Goal: Task Accomplishment & Management: Use online tool/utility

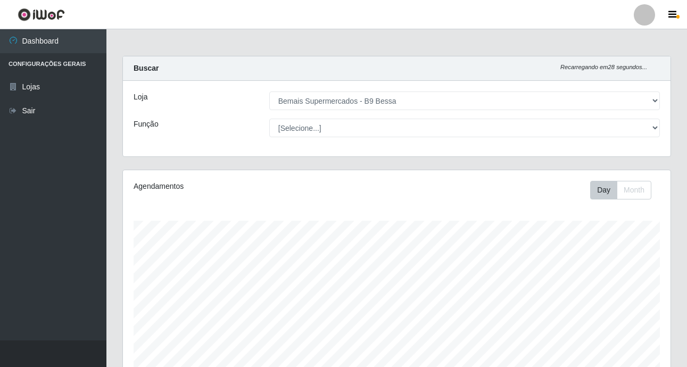
select select "410"
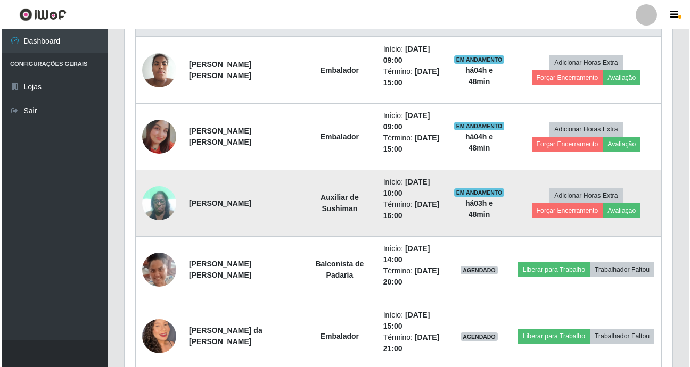
scroll to position [483, 0]
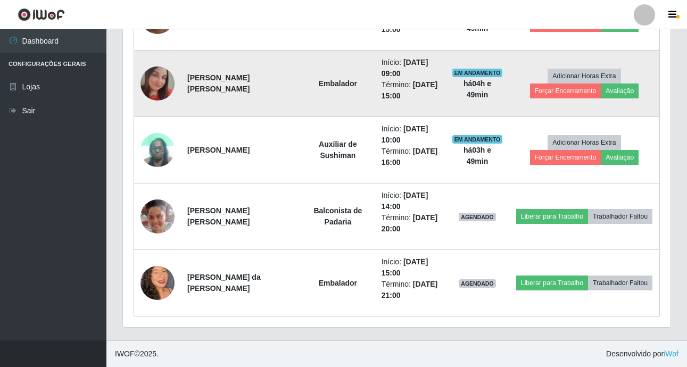
click at [159, 80] on img at bounding box center [158, 84] width 34 height 34
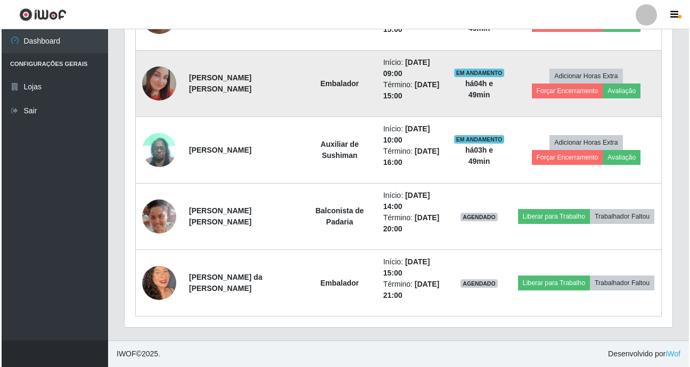
scroll to position [221, 548]
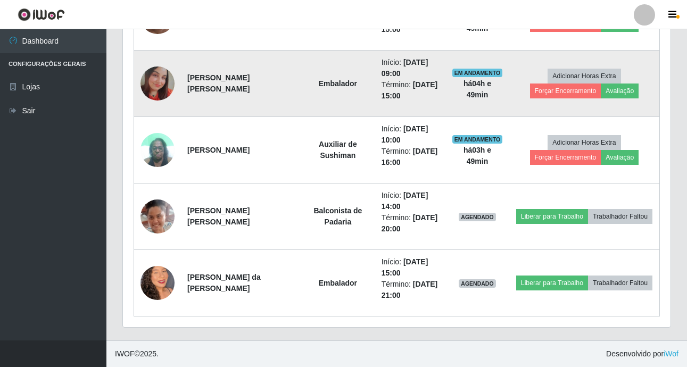
click at [159, 80] on img at bounding box center [158, 84] width 34 height 34
click at [158, 81] on img at bounding box center [158, 84] width 34 height 34
click at [158, 83] on img at bounding box center [158, 84] width 34 height 34
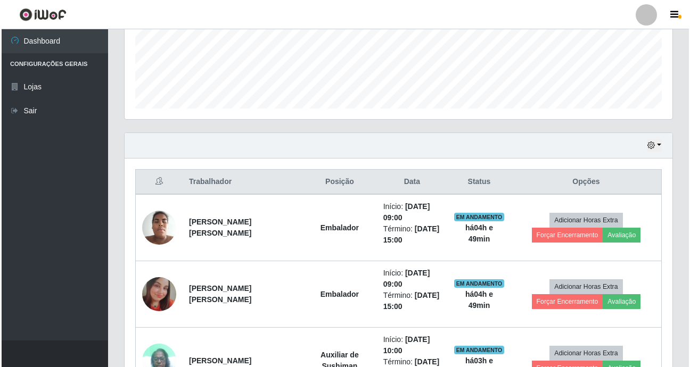
scroll to position [270, 0]
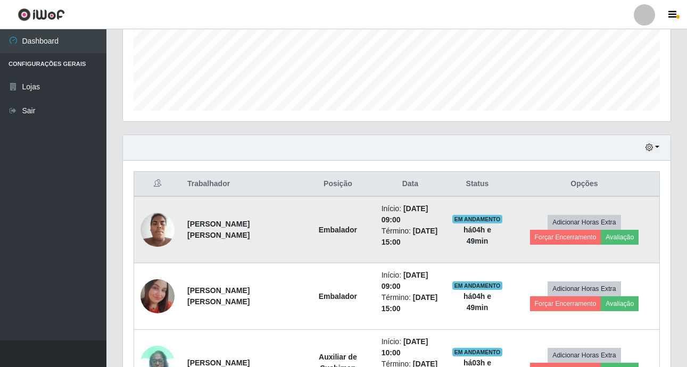
click at [167, 225] on img at bounding box center [158, 229] width 34 height 45
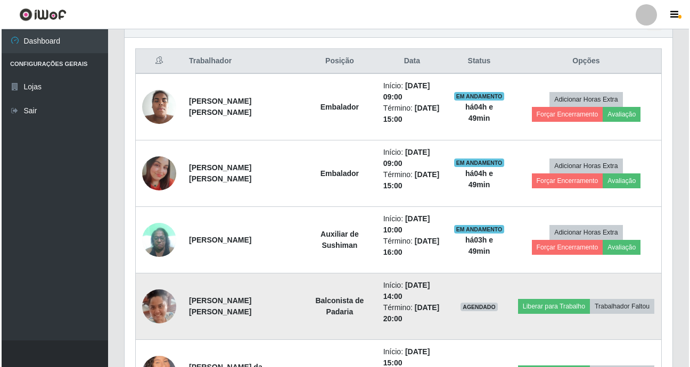
scroll to position [0, 0]
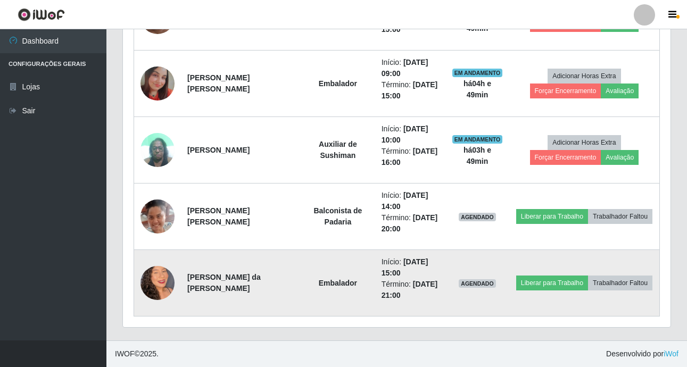
click at [163, 274] on img at bounding box center [158, 283] width 34 height 61
click at [164, 282] on img at bounding box center [158, 283] width 34 height 61
click at [167, 290] on img at bounding box center [158, 283] width 34 height 61
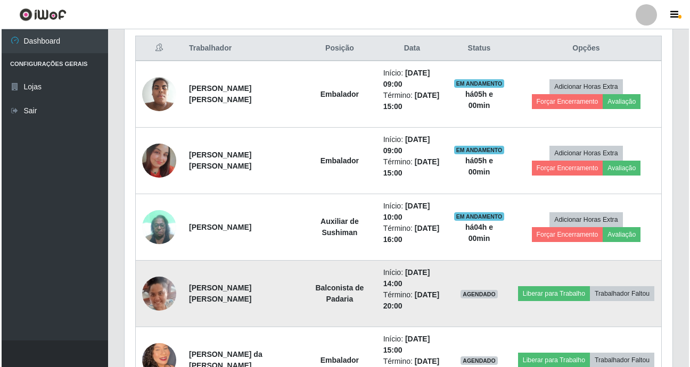
scroll to position [483, 0]
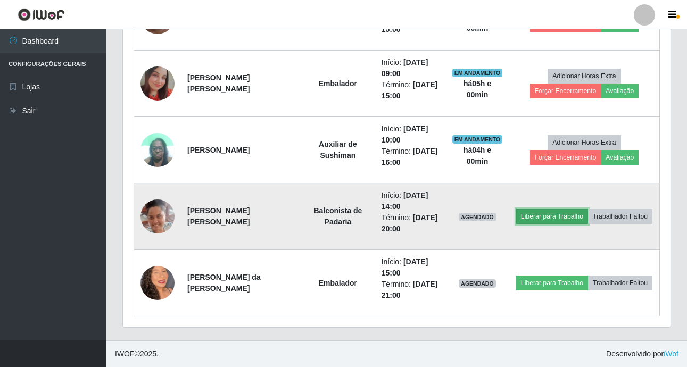
click at [557, 215] on button "Liberar para Trabalho" at bounding box center [552, 216] width 72 height 15
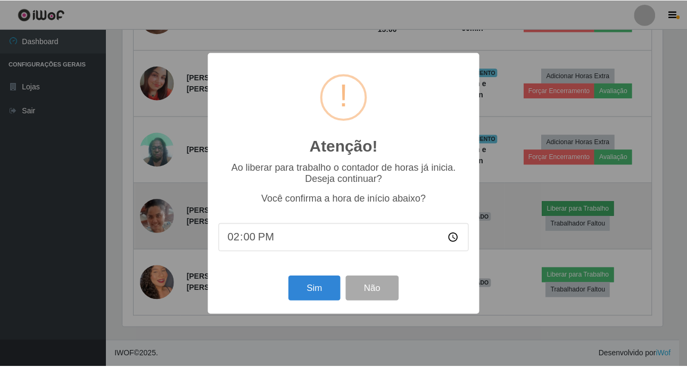
scroll to position [221, 542]
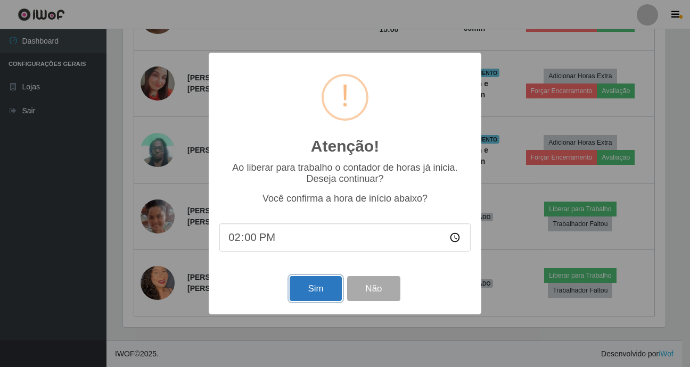
click at [320, 291] on button "Sim" at bounding box center [316, 288] width 52 height 25
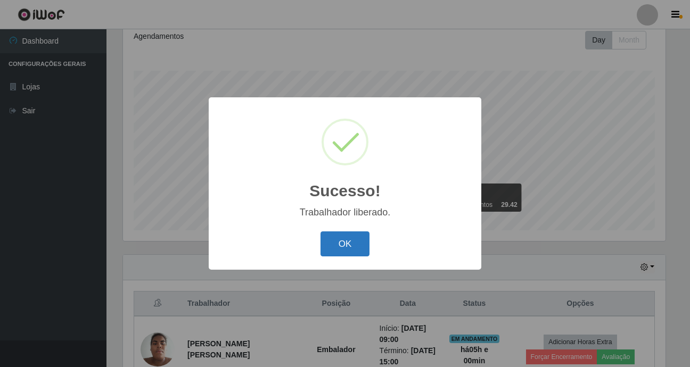
click at [353, 244] on button "OK" at bounding box center [345, 244] width 50 height 25
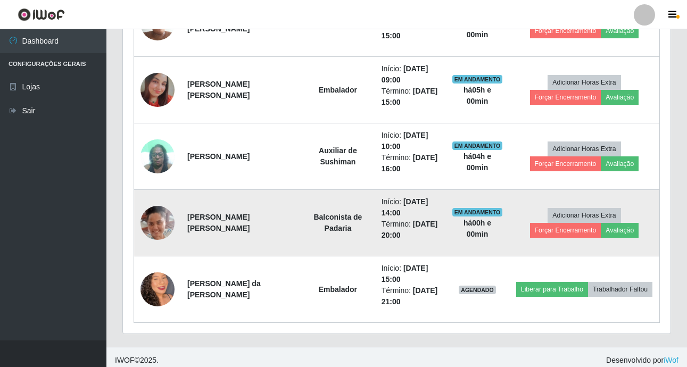
scroll to position [483, 0]
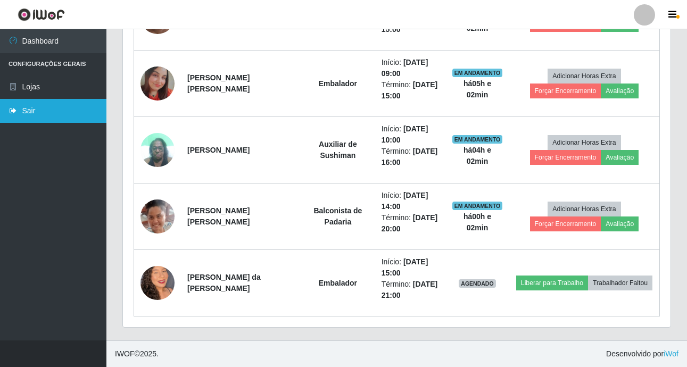
click at [31, 104] on link "Sair" at bounding box center [53, 111] width 106 height 24
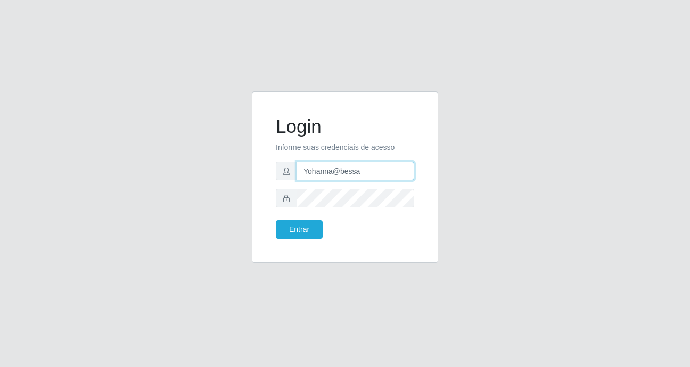
click at [370, 175] on input "Yohanna@bessa" at bounding box center [355, 171] width 118 height 19
type input "Y"
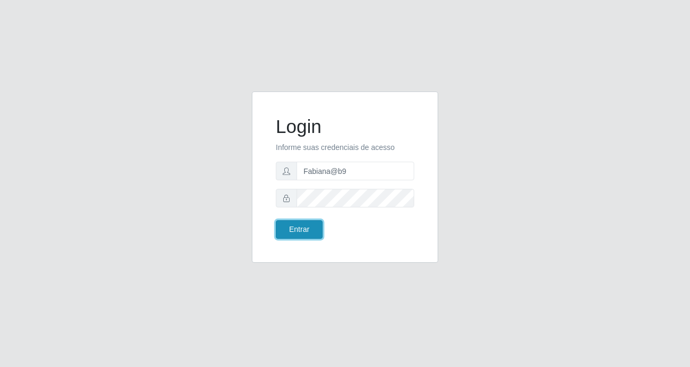
click at [295, 228] on button "Entrar" at bounding box center [299, 229] width 47 height 19
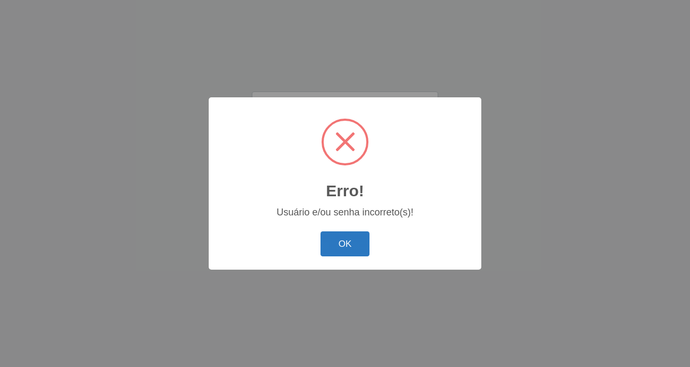
click at [328, 239] on button "OK" at bounding box center [345, 244] width 50 height 25
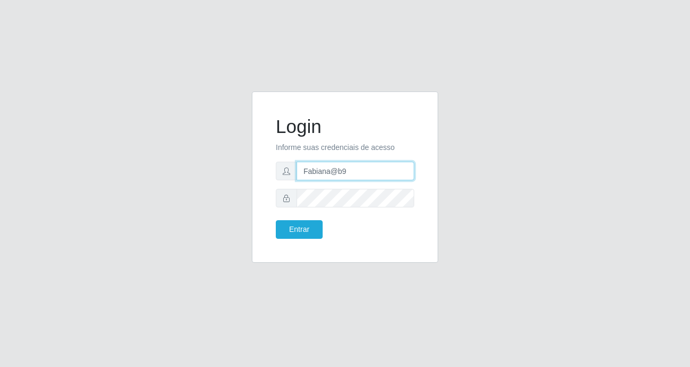
click at [327, 169] on input "Fabiana@b9" at bounding box center [355, 171] width 118 height 19
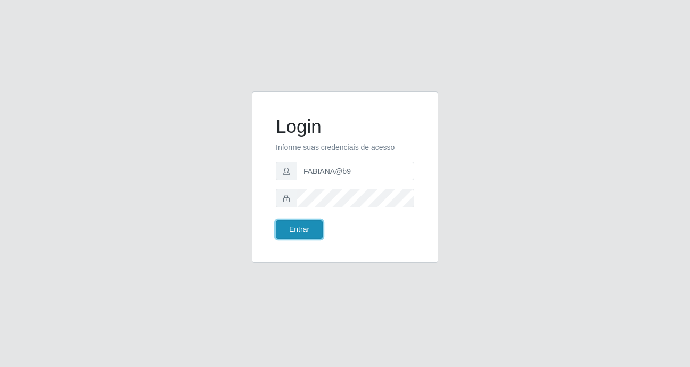
click at [295, 235] on button "Entrar" at bounding box center [299, 229] width 47 height 19
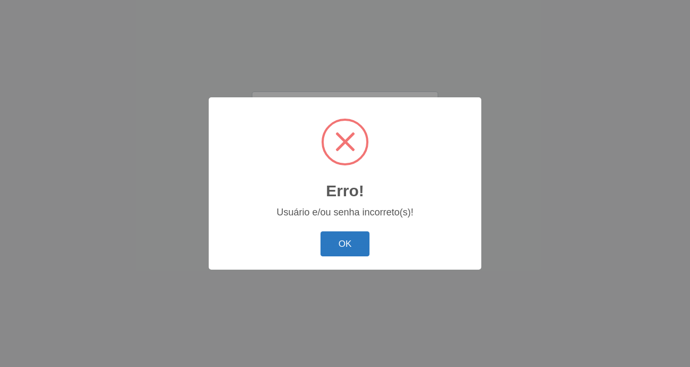
click at [335, 242] on button "OK" at bounding box center [345, 244] width 50 height 25
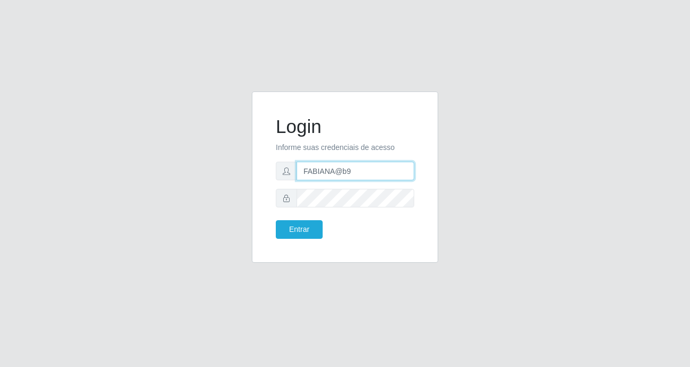
click at [331, 172] on input "FABIANA@b9" at bounding box center [355, 171] width 118 height 19
type input "Fabiana@b9"
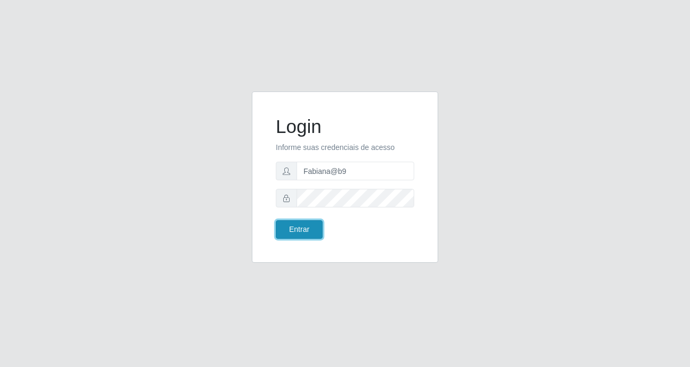
click at [291, 227] on button "Entrar" at bounding box center [299, 229] width 47 height 19
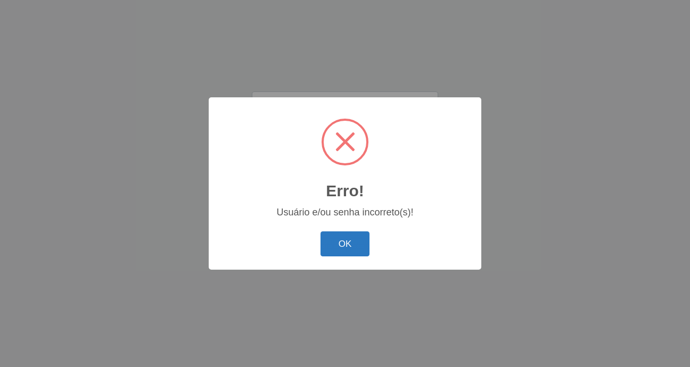
click at [348, 240] on button "OK" at bounding box center [345, 244] width 50 height 25
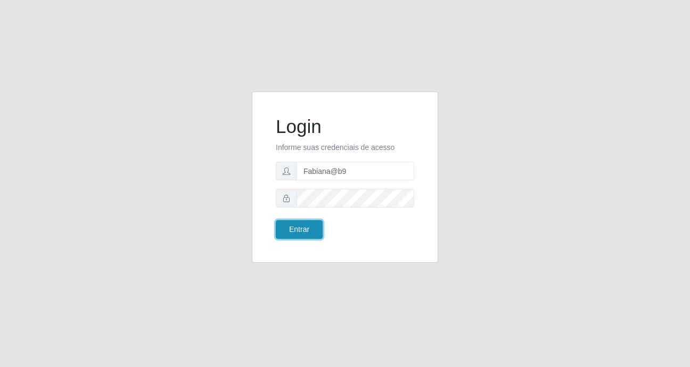
click at [286, 230] on button "Entrar" at bounding box center [299, 229] width 47 height 19
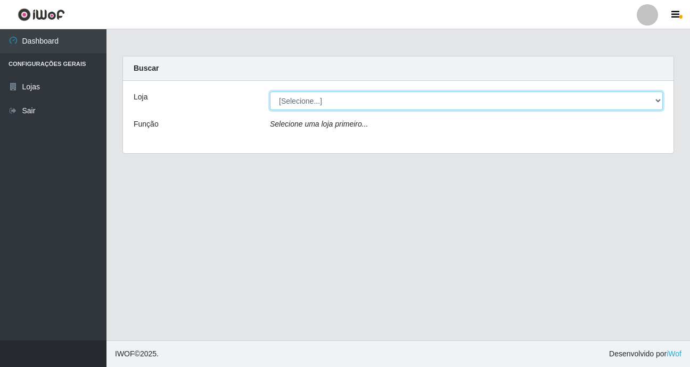
click at [620, 97] on select "[Selecione...] Bemais Supermercados - B9 Bessa" at bounding box center [466, 101] width 393 height 19
select select "410"
click at [270, 92] on select "[Selecione...] Bemais Supermercados - B9 Bessa" at bounding box center [466, 101] width 393 height 19
